Goal: Task Accomplishment & Management: Manage account settings

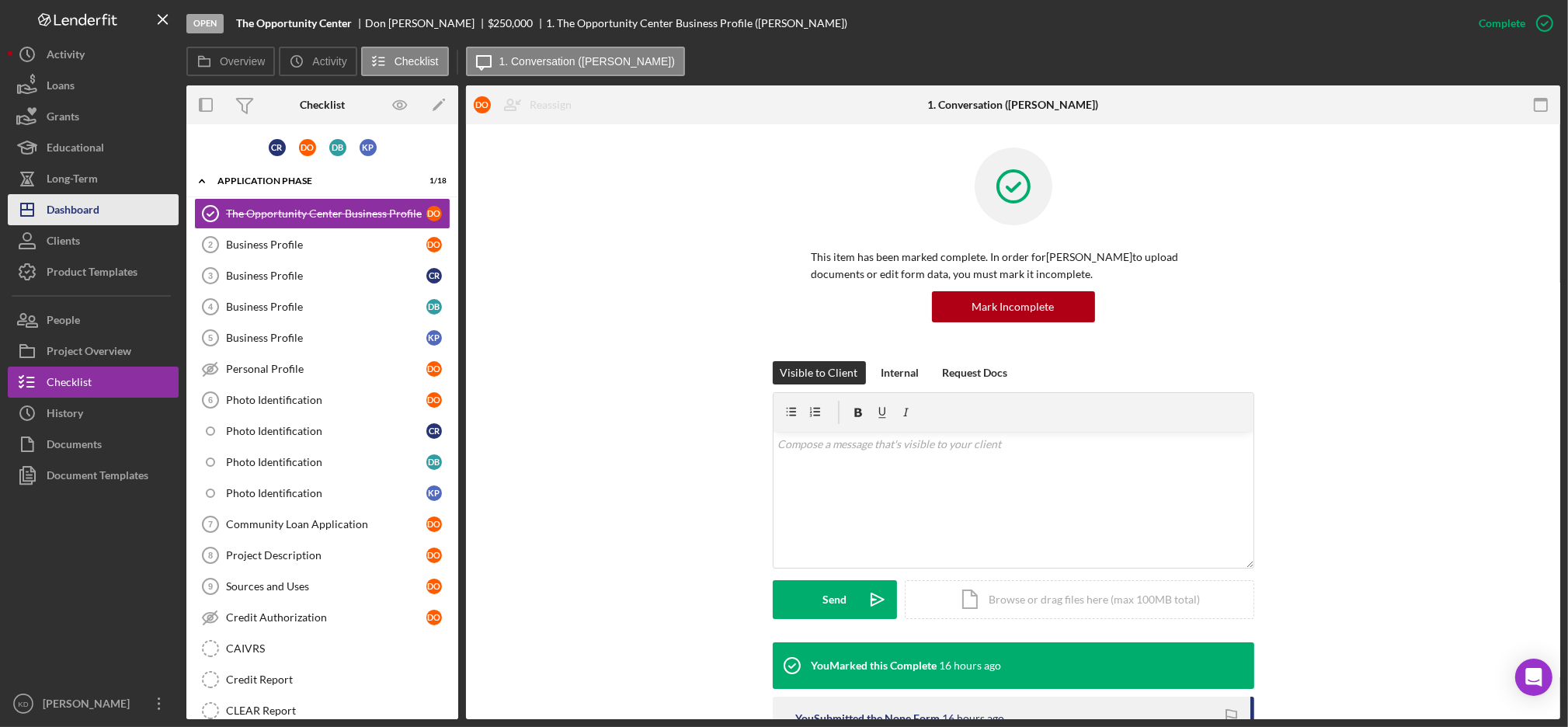
click at [98, 215] on div "Dashboard" at bounding box center [73, 211] width 53 height 35
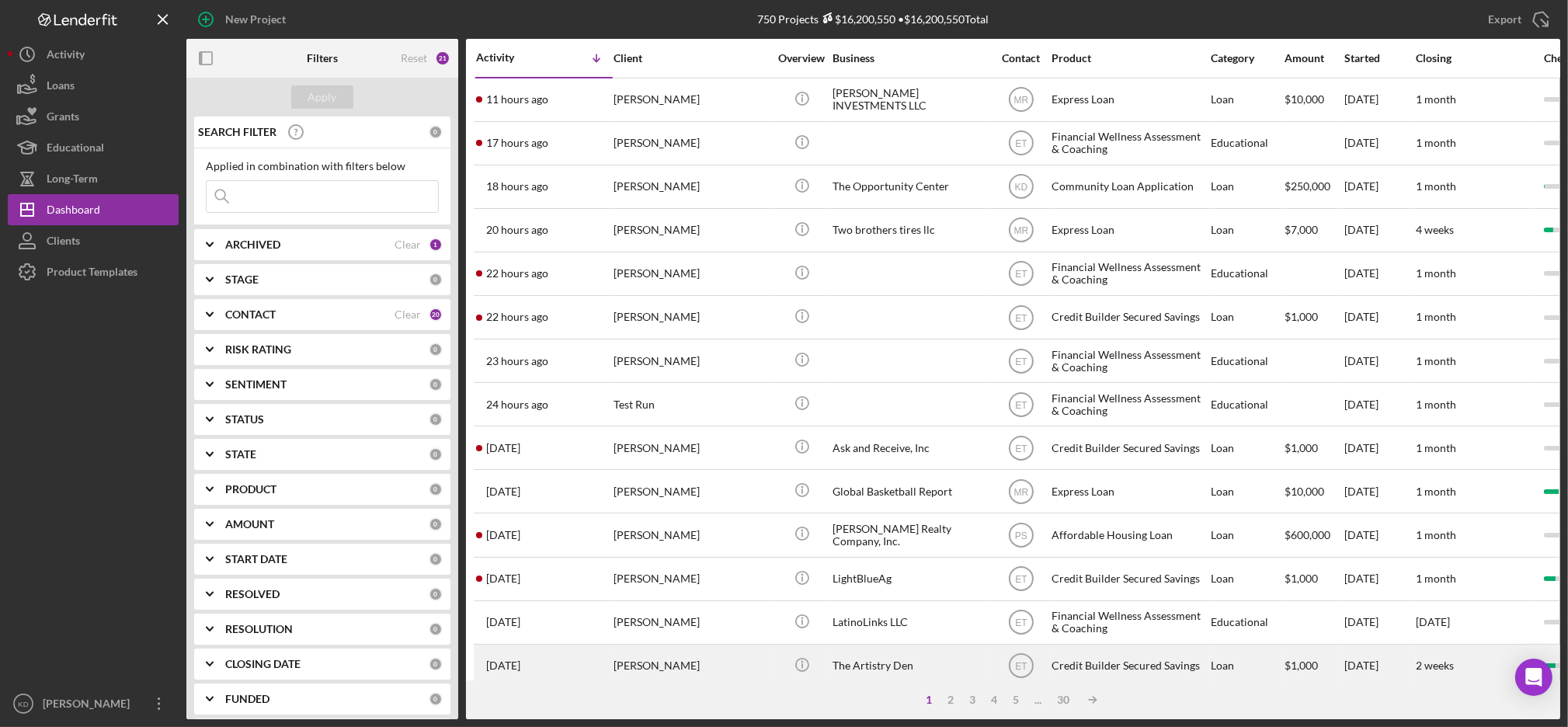
click at [1459, 653] on div "2 weeks" at bounding box center [1473, 665] width 116 height 41
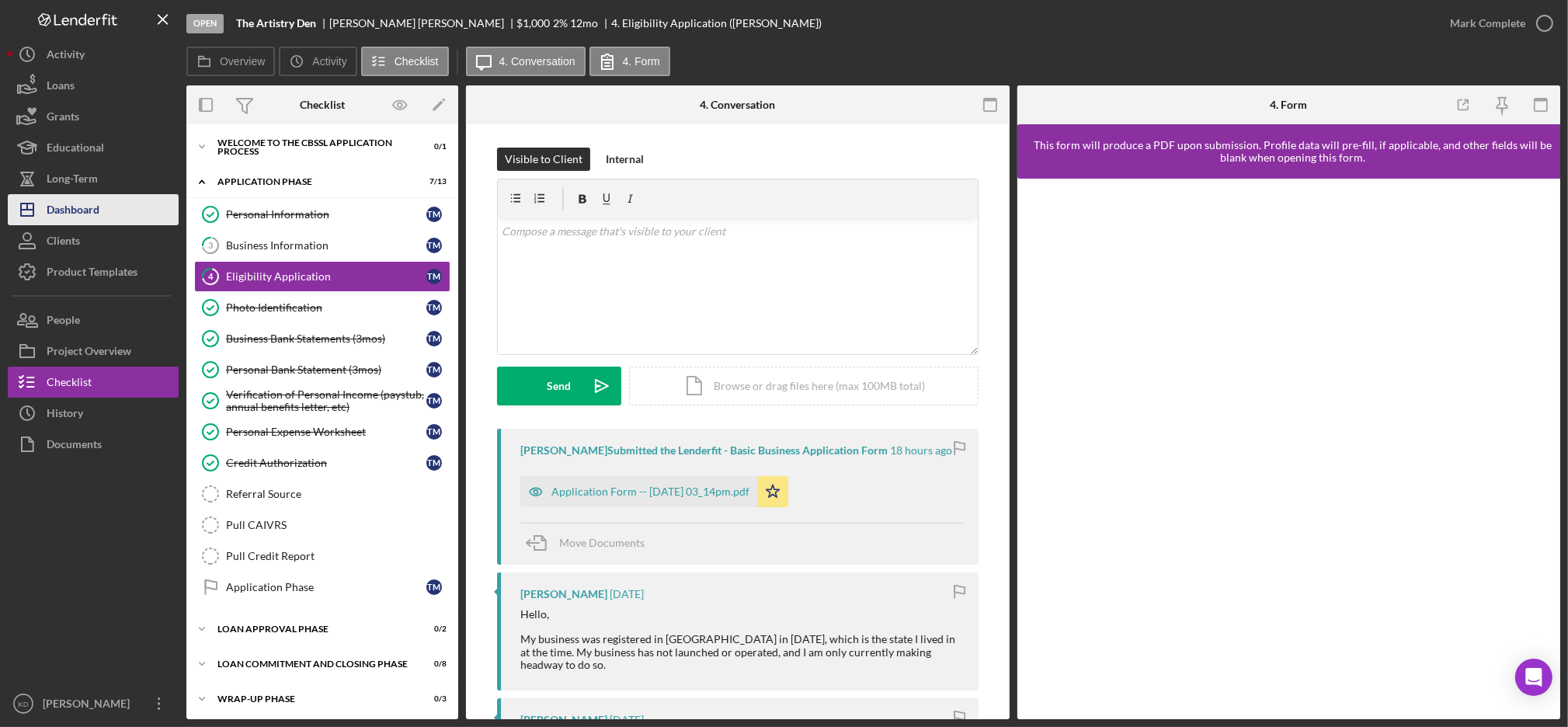
click at [114, 218] on button "Icon/Dashboard Dashboard" at bounding box center [93, 209] width 170 height 31
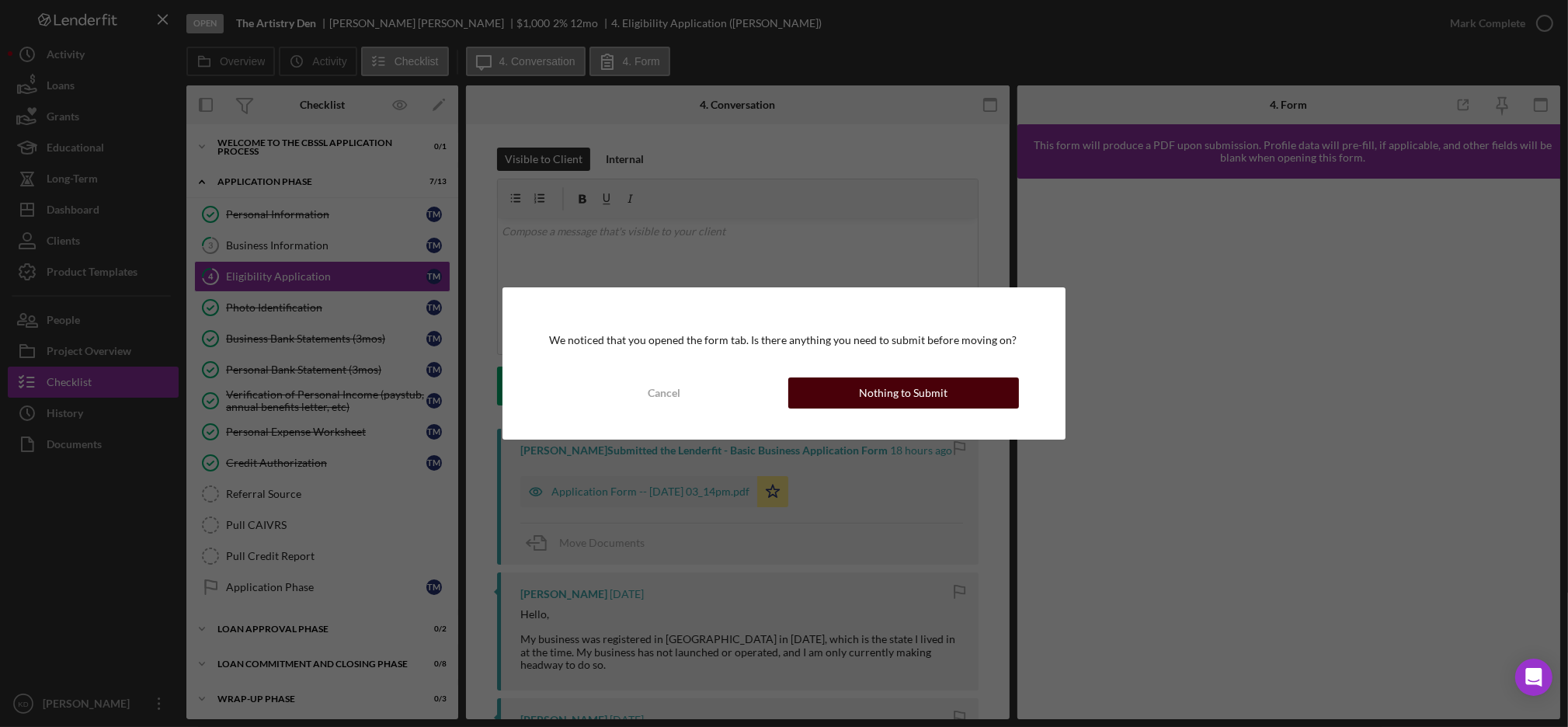
click at [821, 396] on button "Nothing to Submit" at bounding box center [903, 393] width 231 height 31
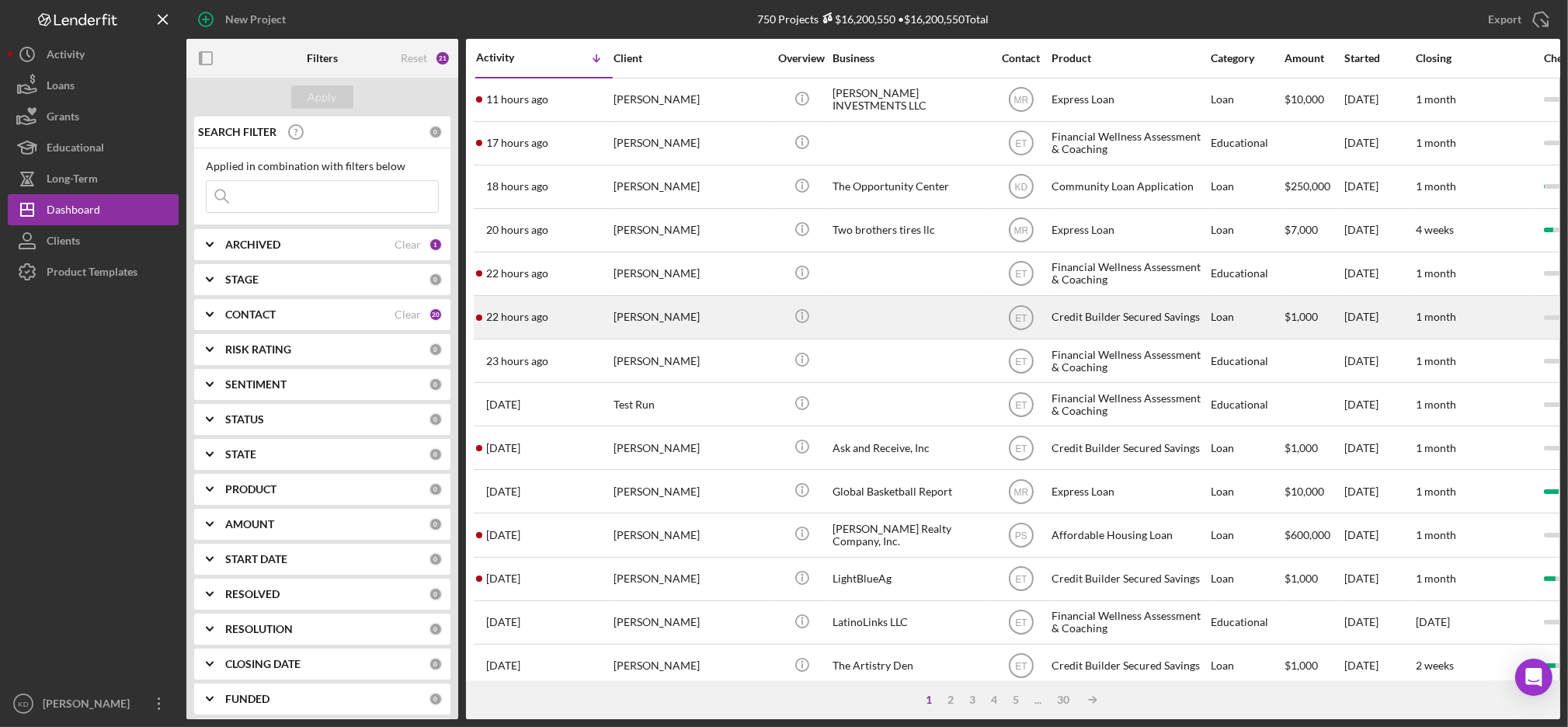
click at [904, 337] on div at bounding box center [910, 317] width 155 height 41
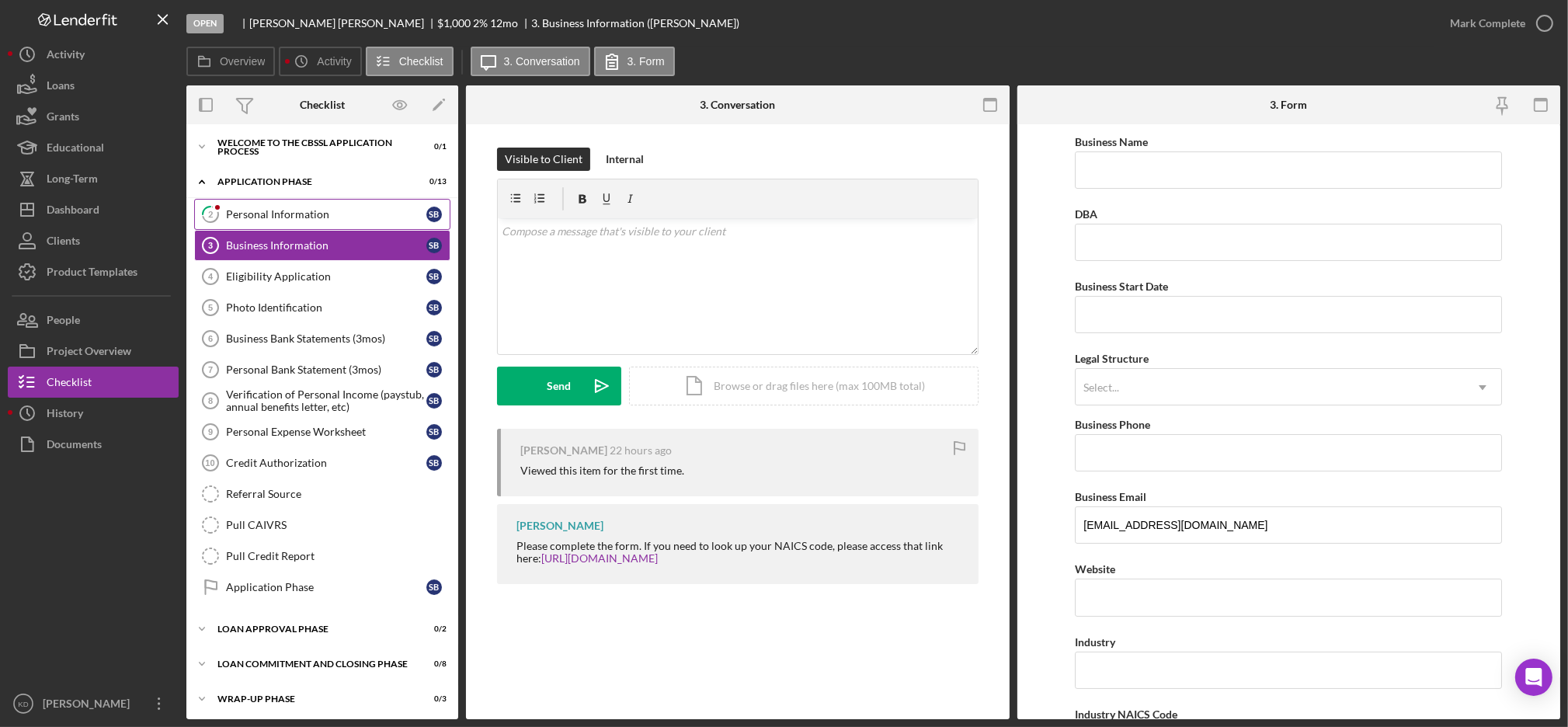
click at [295, 208] on div "Personal Information" at bounding box center [326, 214] width 200 height 13
